Goal: Task Accomplishment & Management: Complete application form

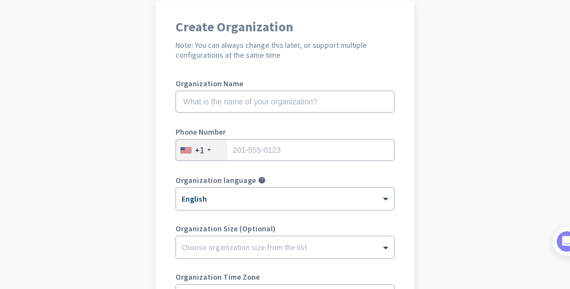
scroll to position [243, 0]
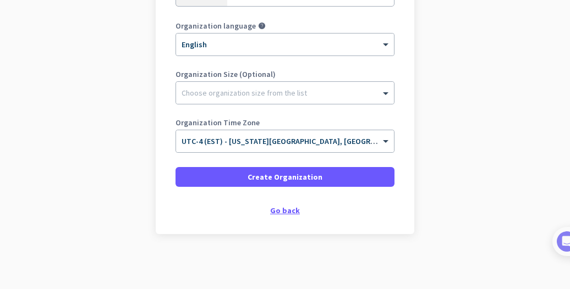
click at [279, 207] on div "Go back" at bounding box center [284, 211] width 219 height 8
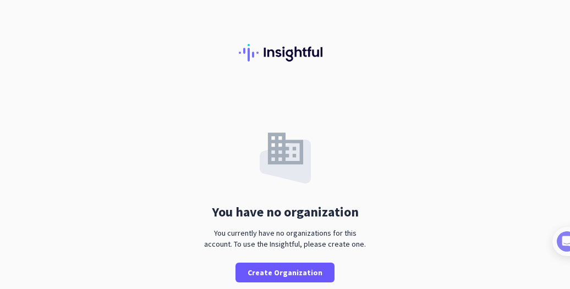
scroll to position [35, 0]
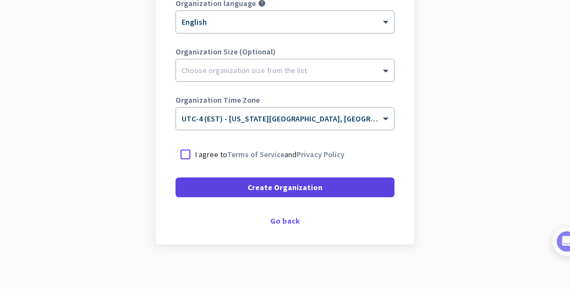
scroll to position [265, 0]
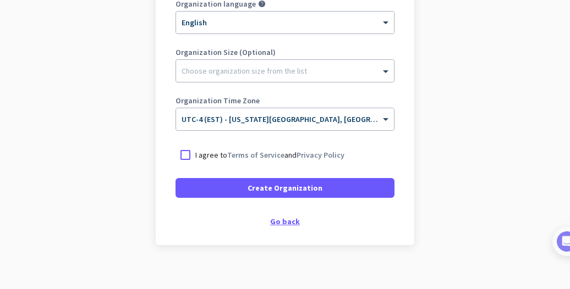
click at [275, 221] on div "Go back" at bounding box center [284, 222] width 219 height 8
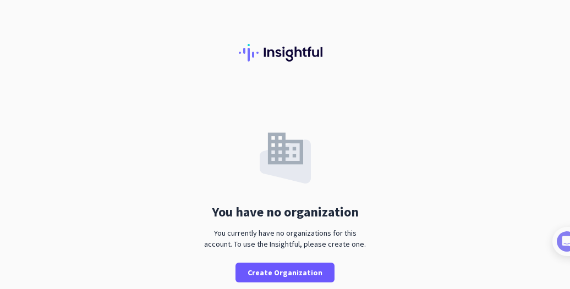
scroll to position [35, 0]
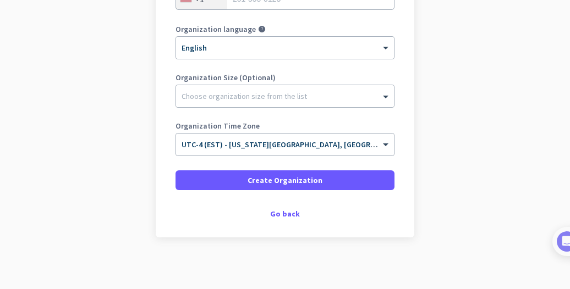
scroll to position [239, 0]
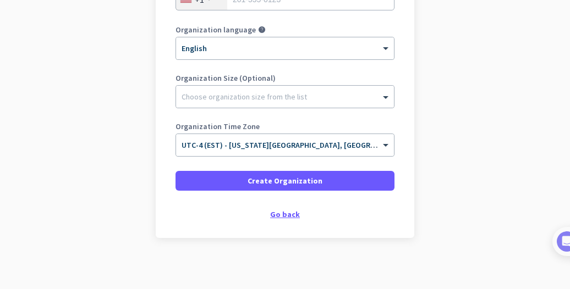
click at [274, 214] on div "Go back" at bounding box center [284, 215] width 219 height 8
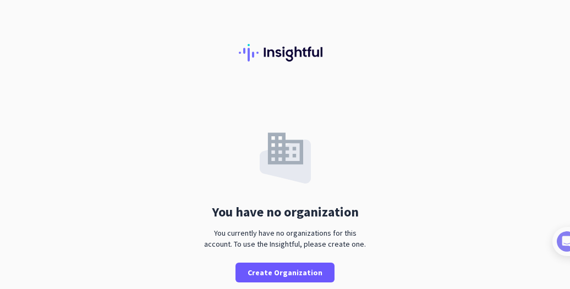
scroll to position [35, 0]
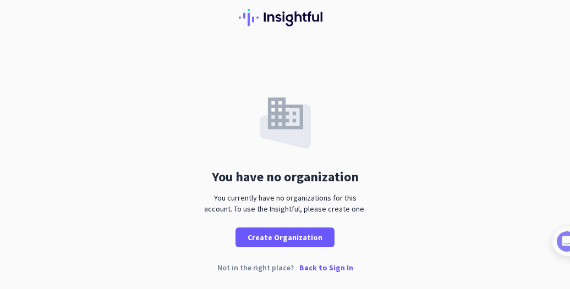
click at [324, 271] on p "Back to Sign In" at bounding box center [326, 268] width 54 height 8
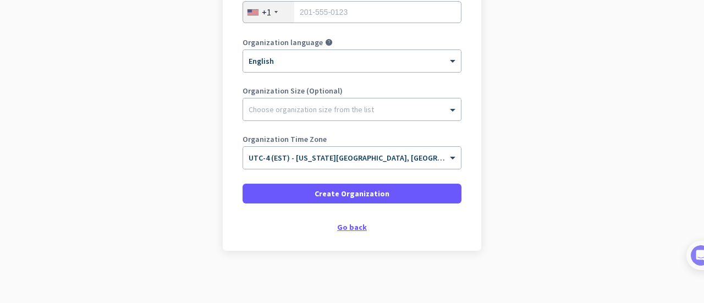
scroll to position [225, 0]
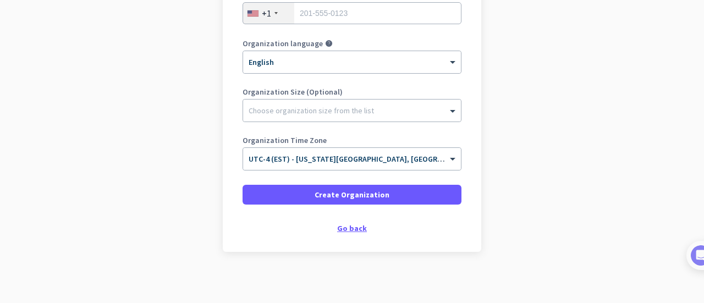
click at [347, 225] on div "Go back" at bounding box center [352, 228] width 219 height 8
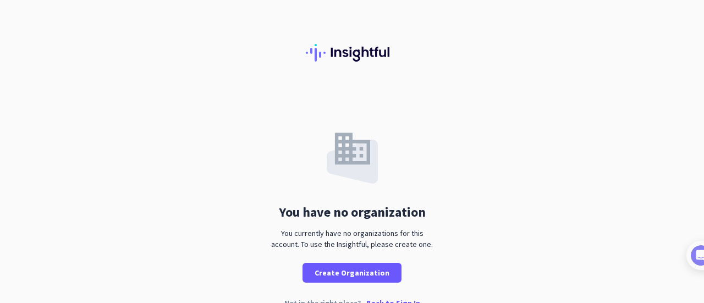
scroll to position [21, 0]
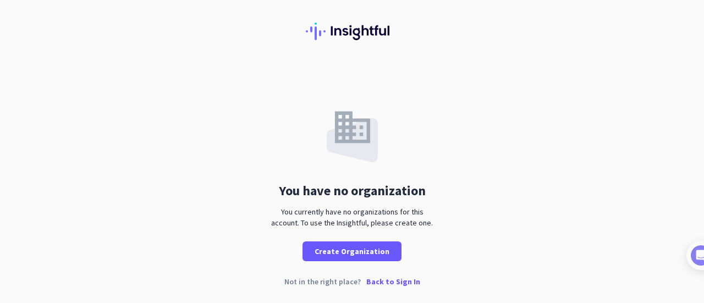
click at [379, 283] on p "Back to Sign In" at bounding box center [393, 282] width 54 height 8
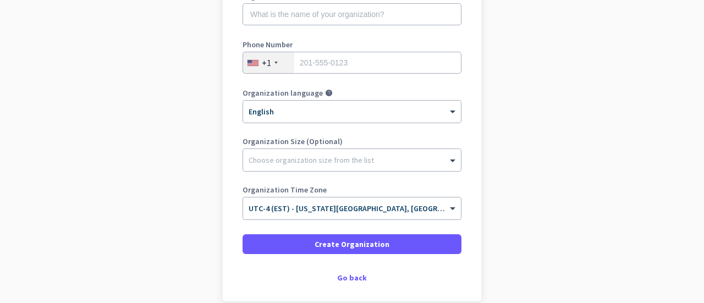
scroll to position [175, 0]
click at [305, 247] on span at bounding box center [352, 245] width 219 height 26
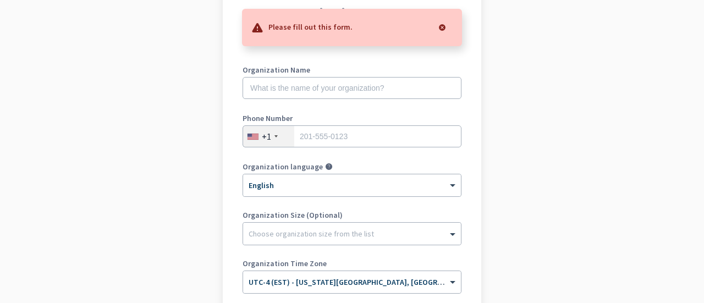
scroll to position [92, 0]
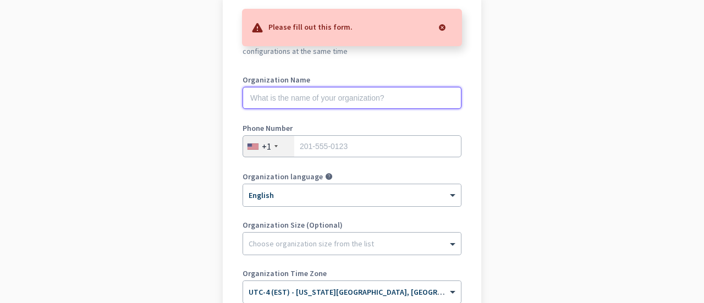
click at [262, 102] on input "text" at bounding box center [352, 98] width 219 height 22
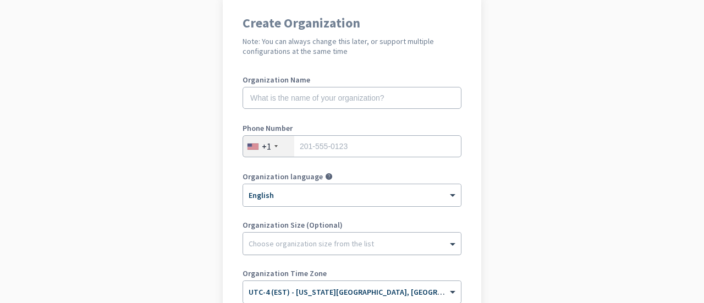
click at [393, 247] on div "Choose organization size from the list" at bounding box center [345, 244] width 204 height 10
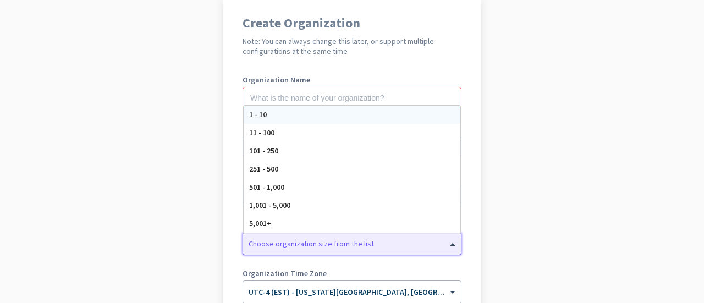
click at [393, 247] on div "Choose organization size from the list" at bounding box center [345, 244] width 204 height 10
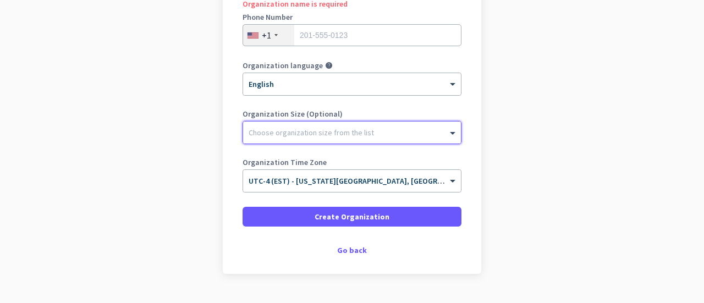
scroll to position [0, 0]
